Goal: Information Seeking & Learning: Understand process/instructions

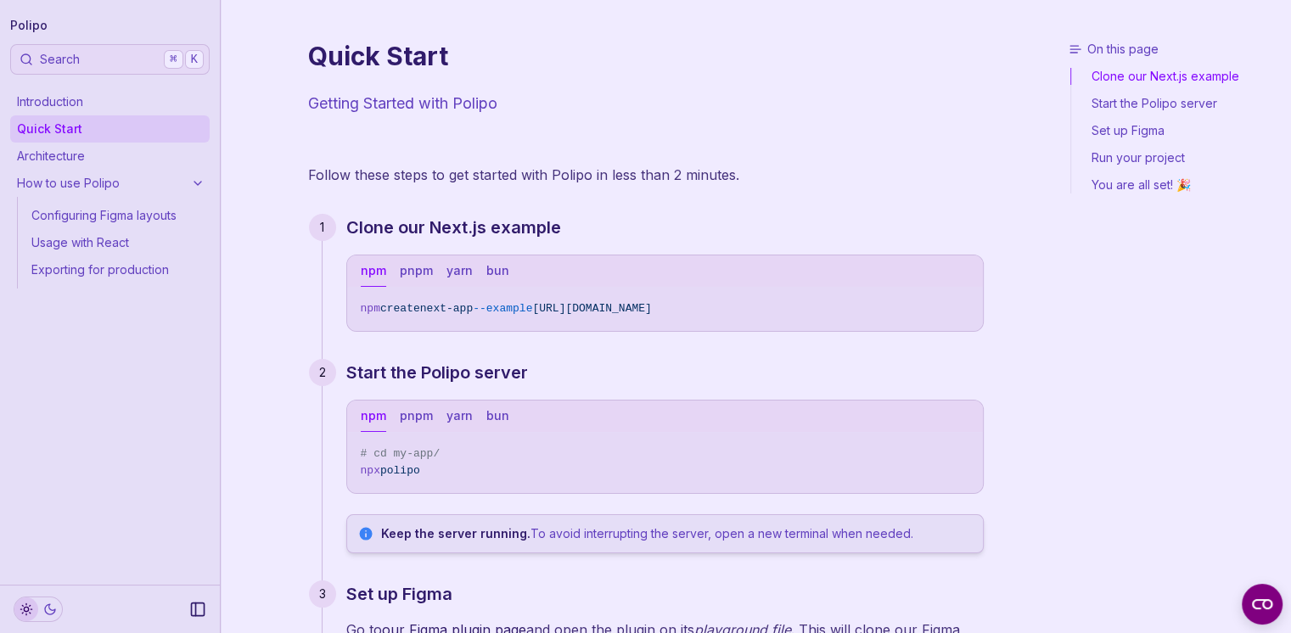
click at [103, 222] on link "Configuring Figma layouts" at bounding box center [117, 215] width 185 height 27
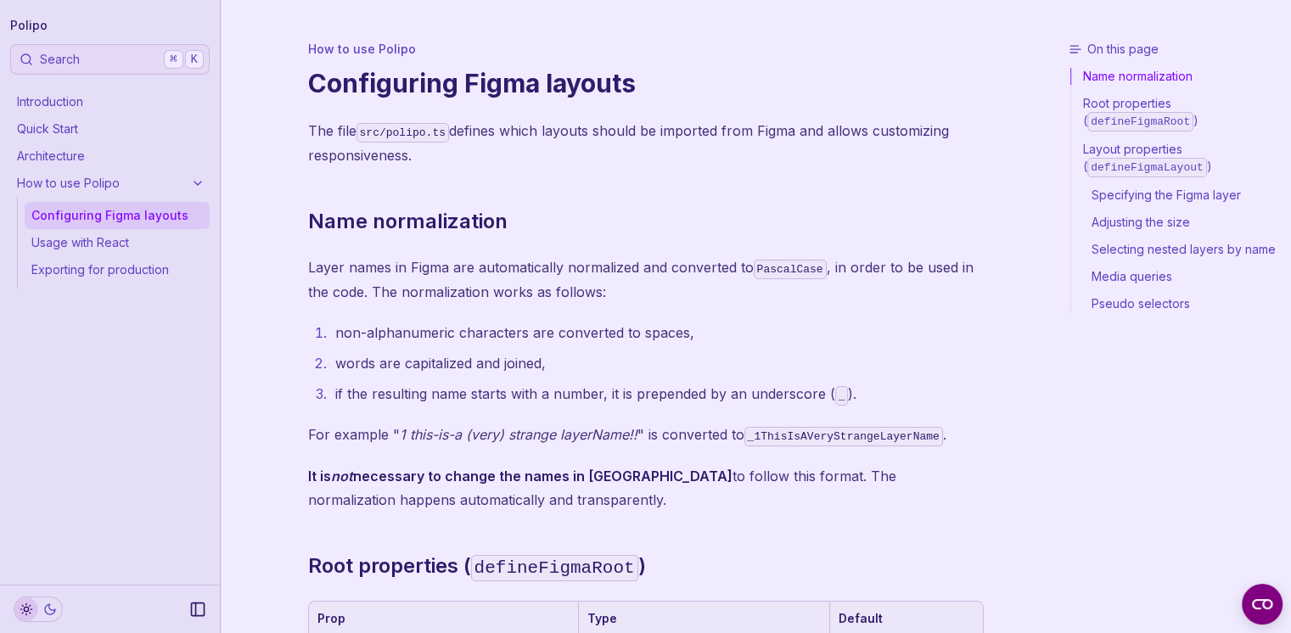
click at [170, 248] on link "Usage with React" at bounding box center [117, 242] width 185 height 27
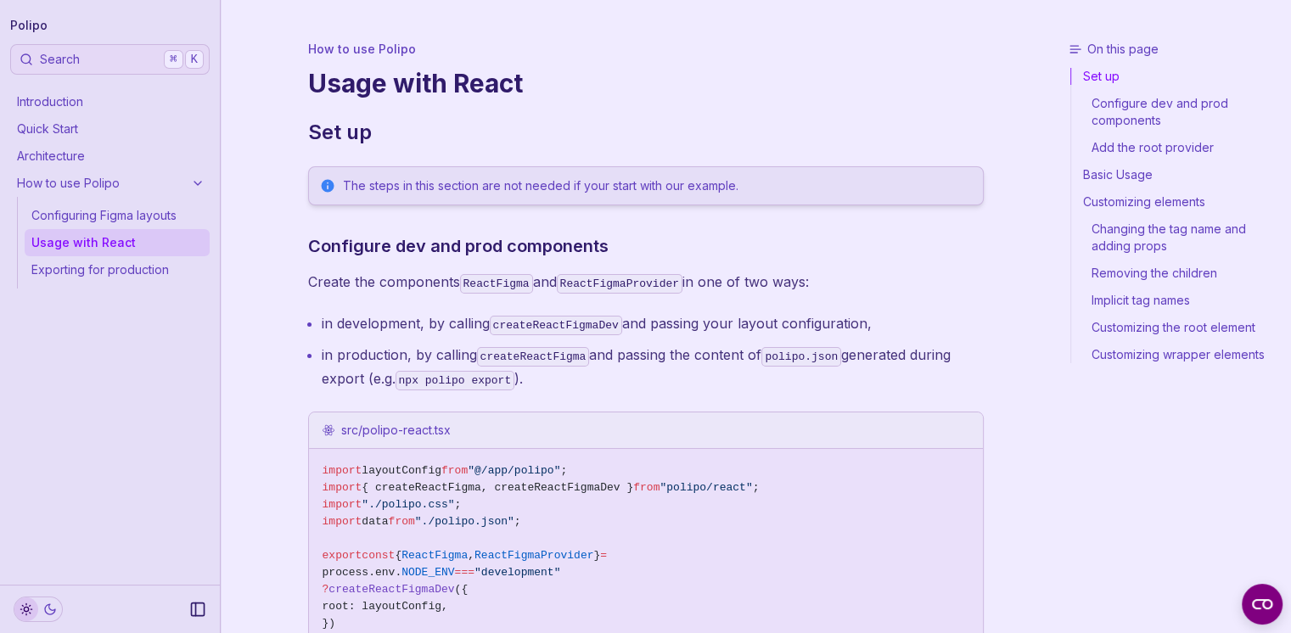
click at [160, 270] on link "Exporting for production" at bounding box center [117, 269] width 185 height 27
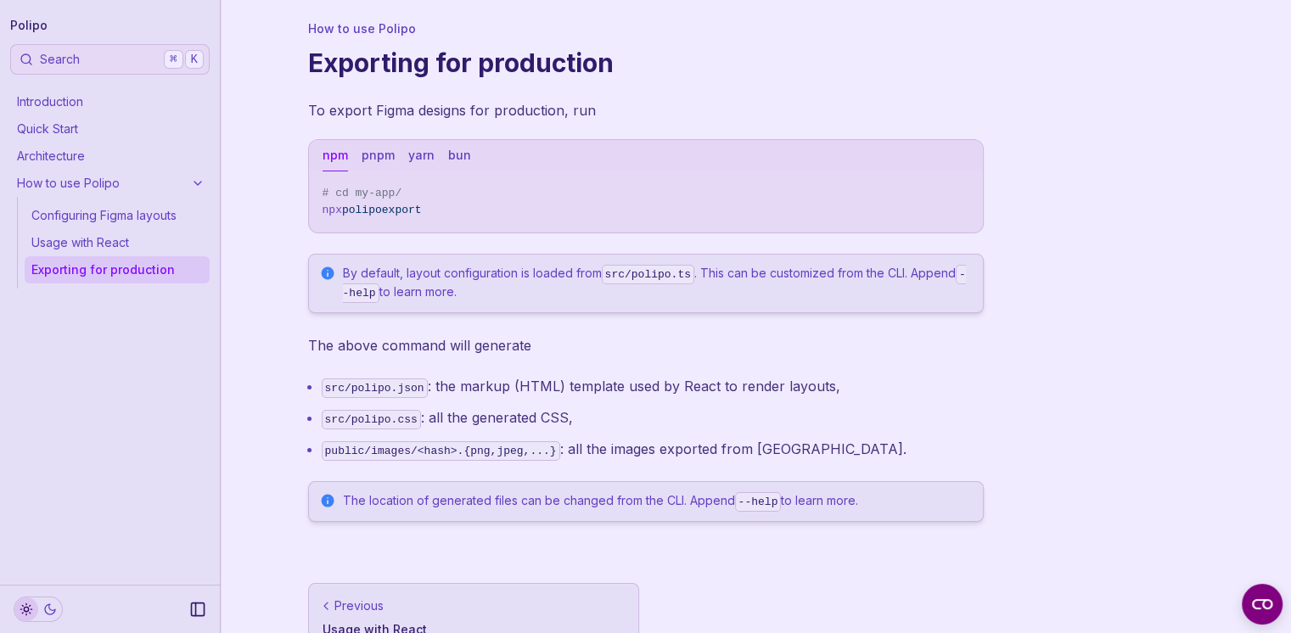
scroll to position [54, 0]
